Goal: Transaction & Acquisition: Purchase product/service

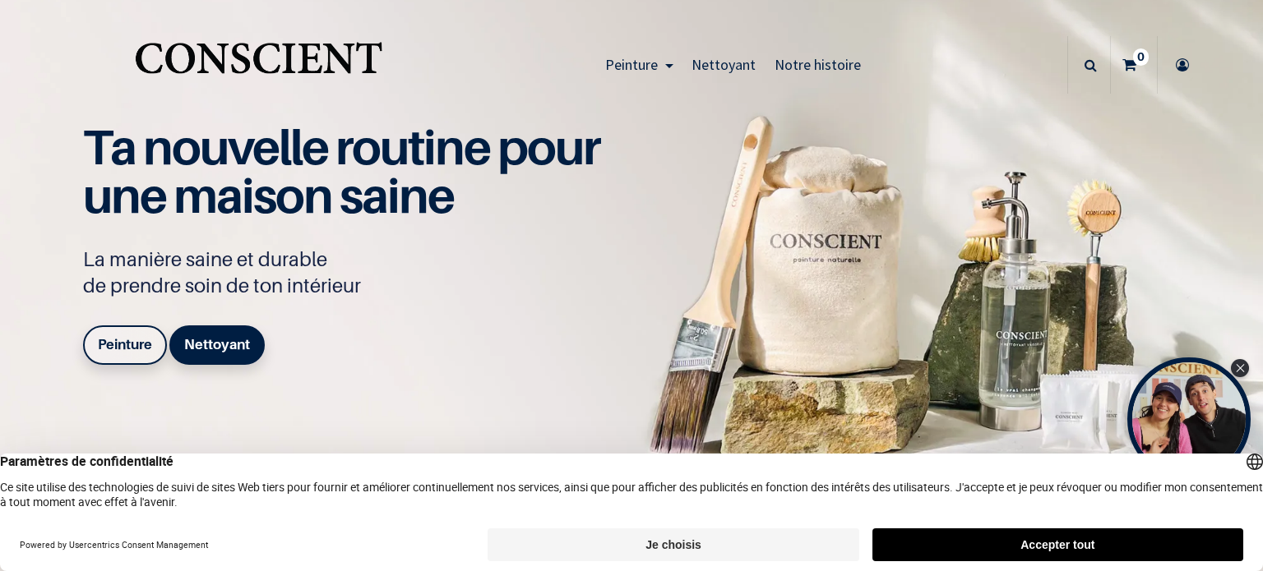
click at [1087, 534] on button "Accepter tout" at bounding box center [1057, 545] width 371 height 33
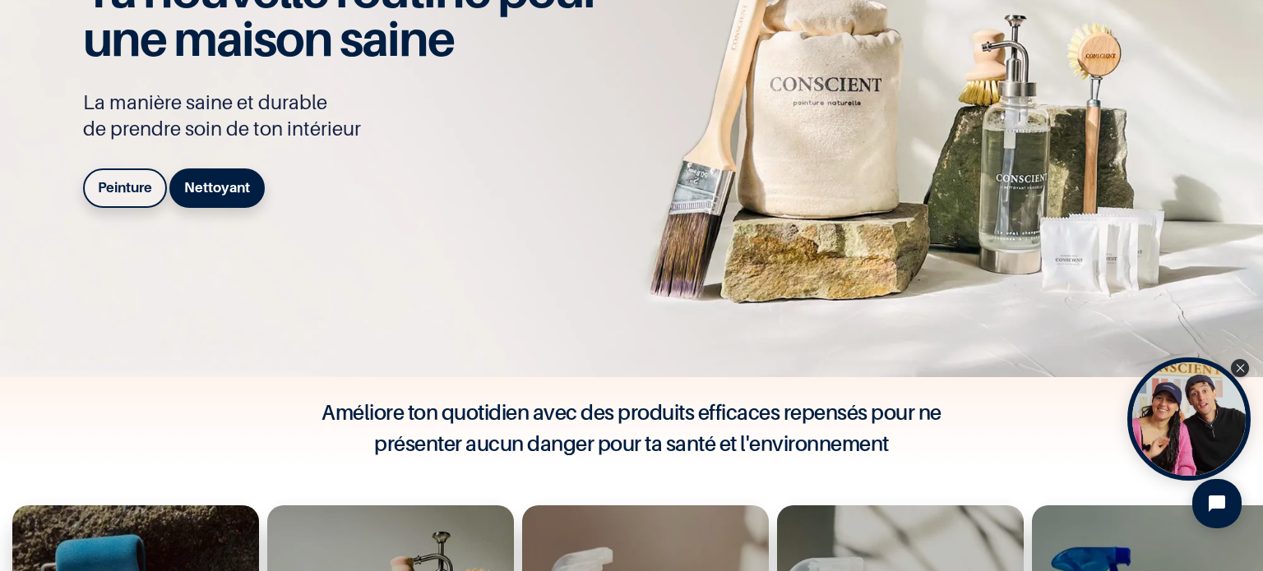
scroll to position [164, 0]
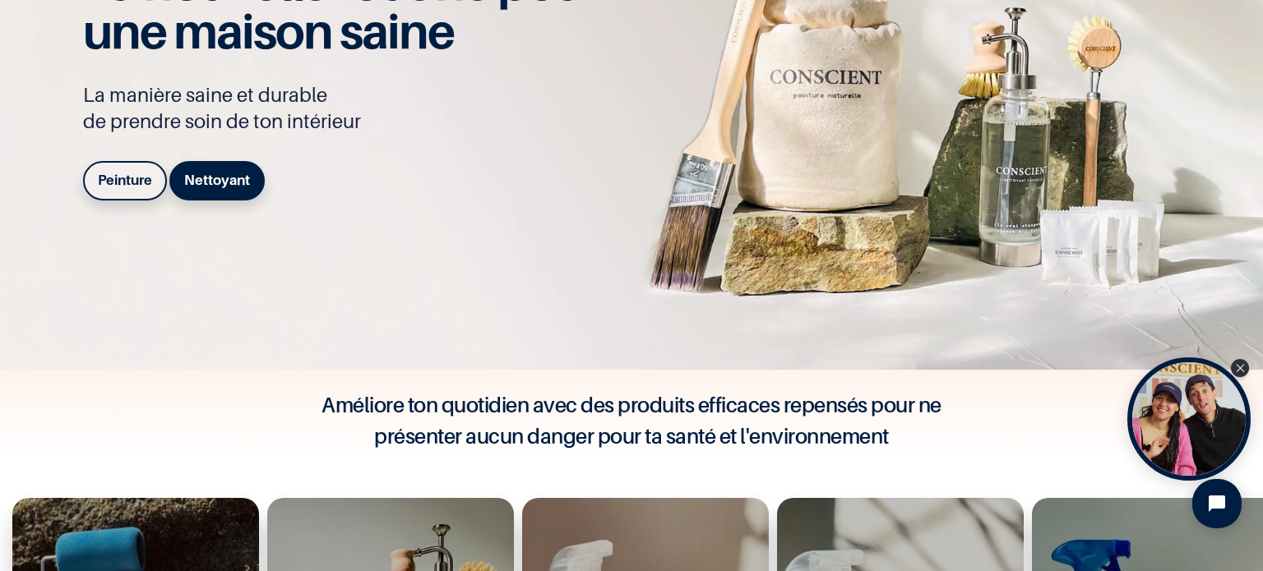
click at [145, 169] on link "Peinture" at bounding box center [125, 180] width 84 height 39
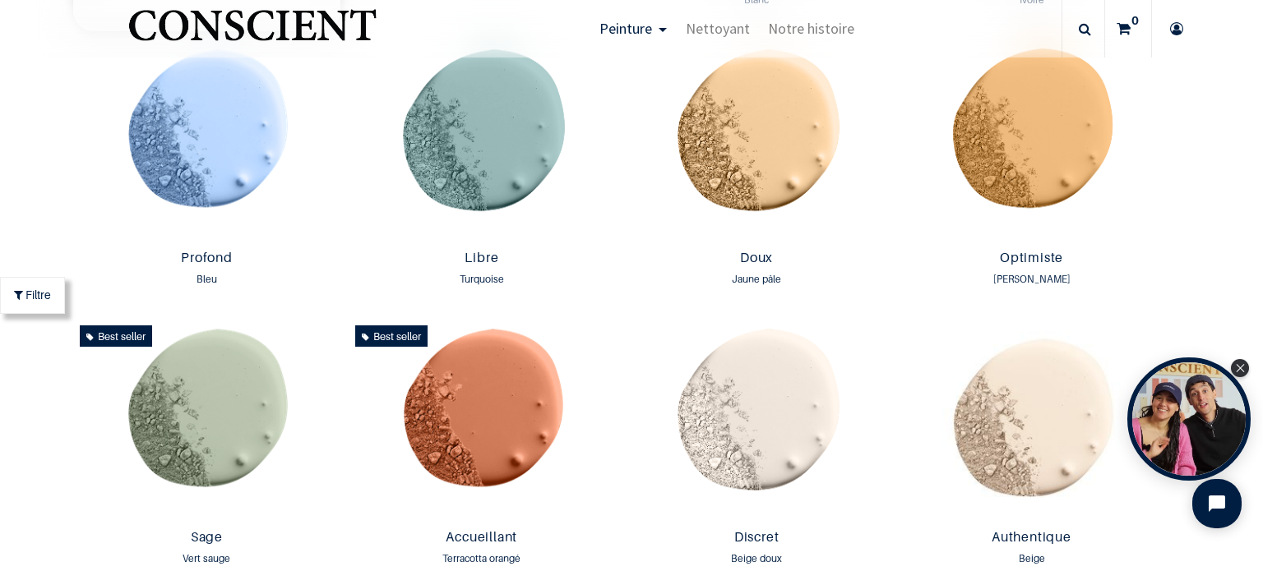
scroll to position [1151, 0]
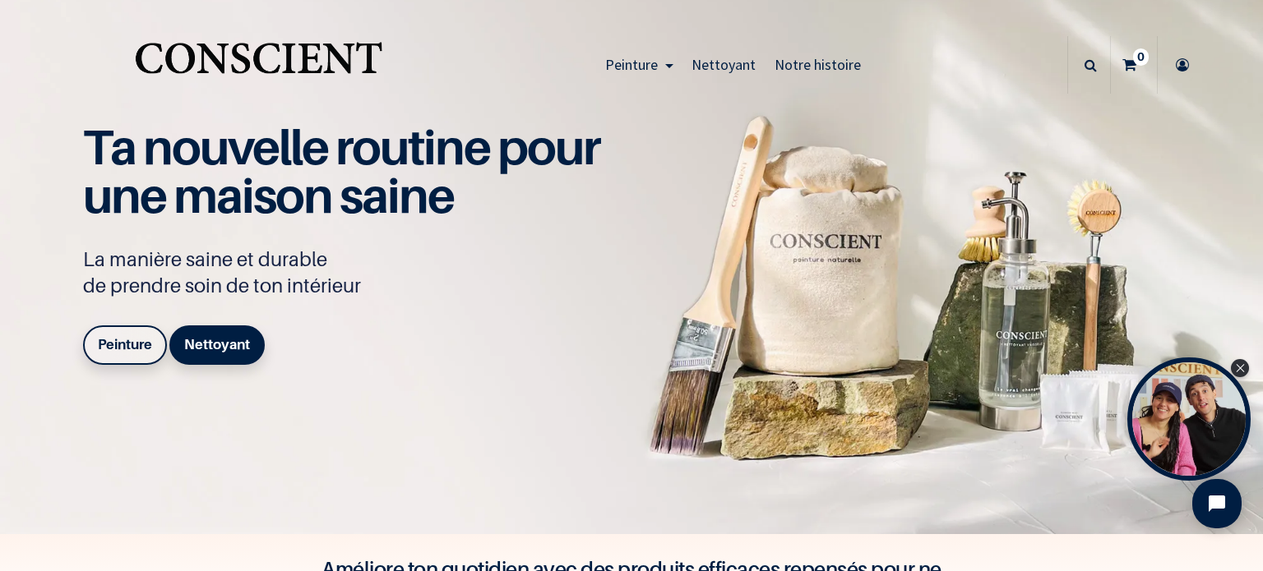
click at [306, 62] on img "Logo of Conscient" at bounding box center [259, 65] width 254 height 65
